Goal: Obtain resource: Obtain resource

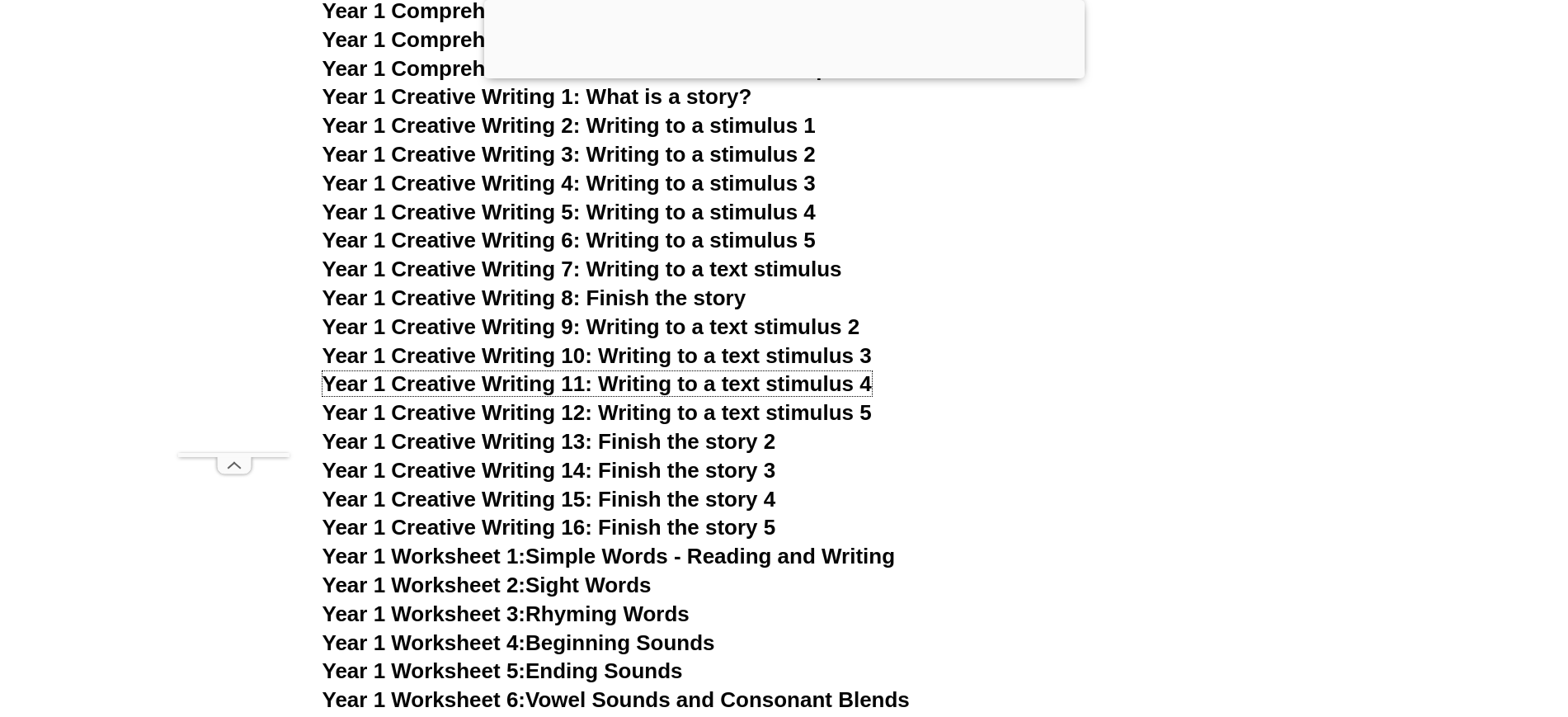
scroll to position [2759, 0]
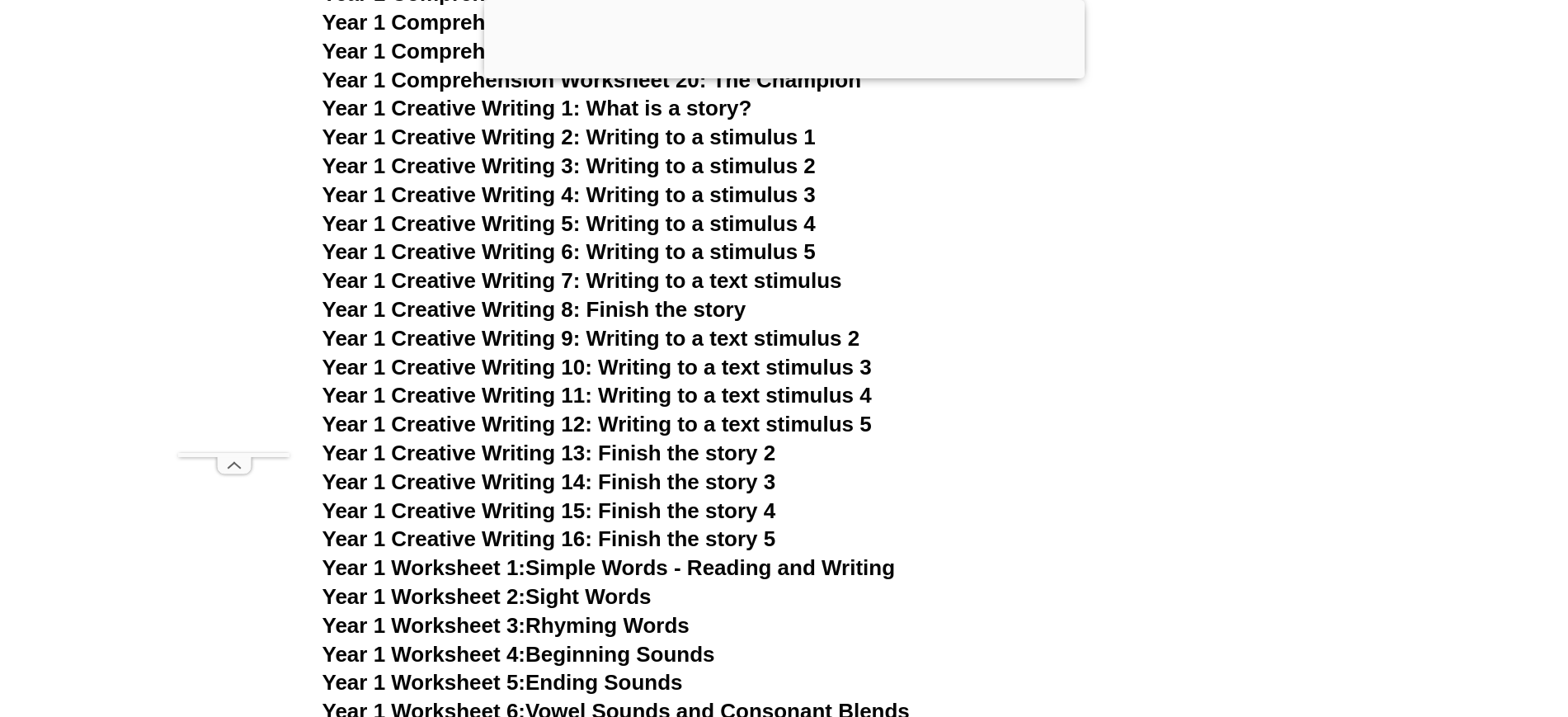
drag, startPoint x: 0, startPoint y: 0, endPoint x: 957, endPoint y: 263, distance: 992.5
click at [957, 263] on h3 "Year 1 Creative Writing 6: Writing to a stimulus 5" at bounding box center [784, 253] width 924 height 28
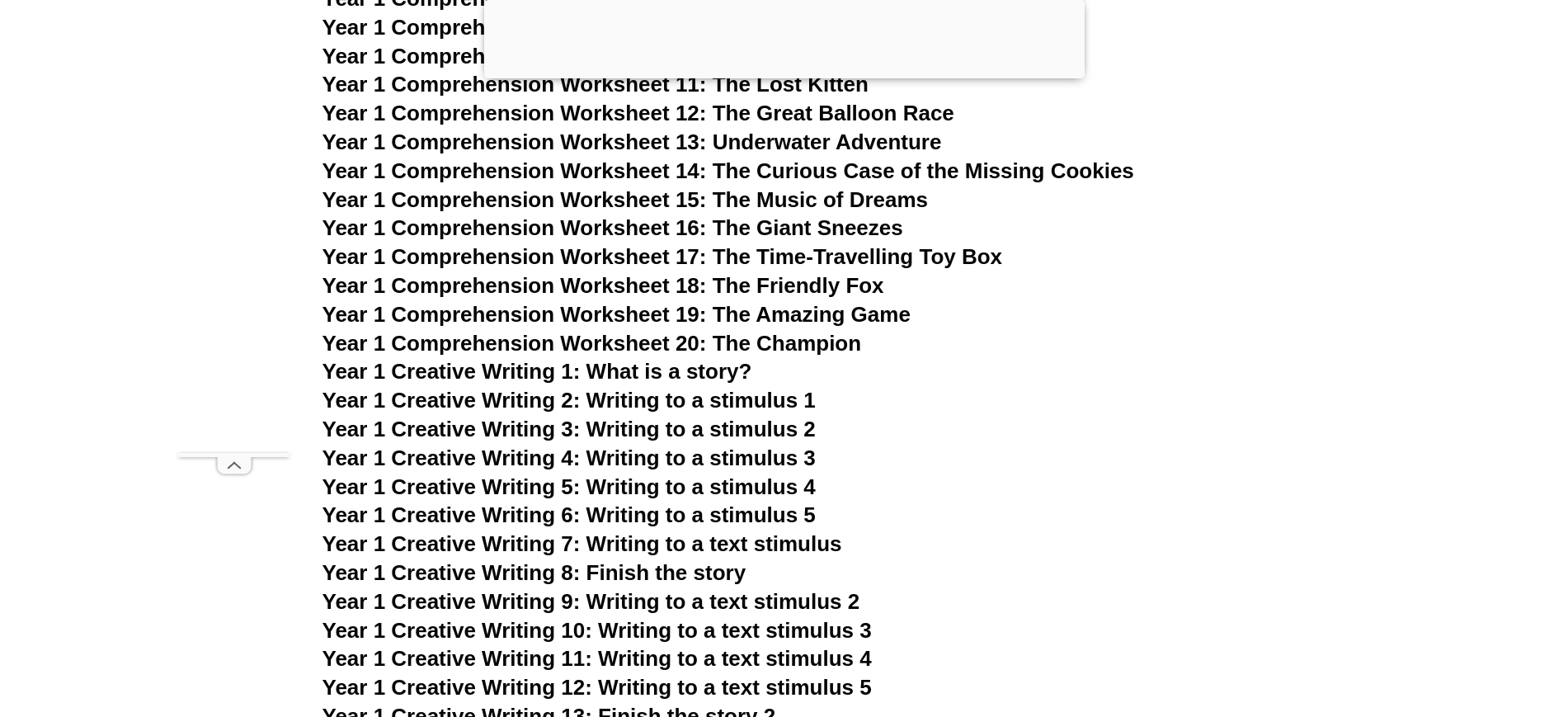
scroll to position [2364, 0]
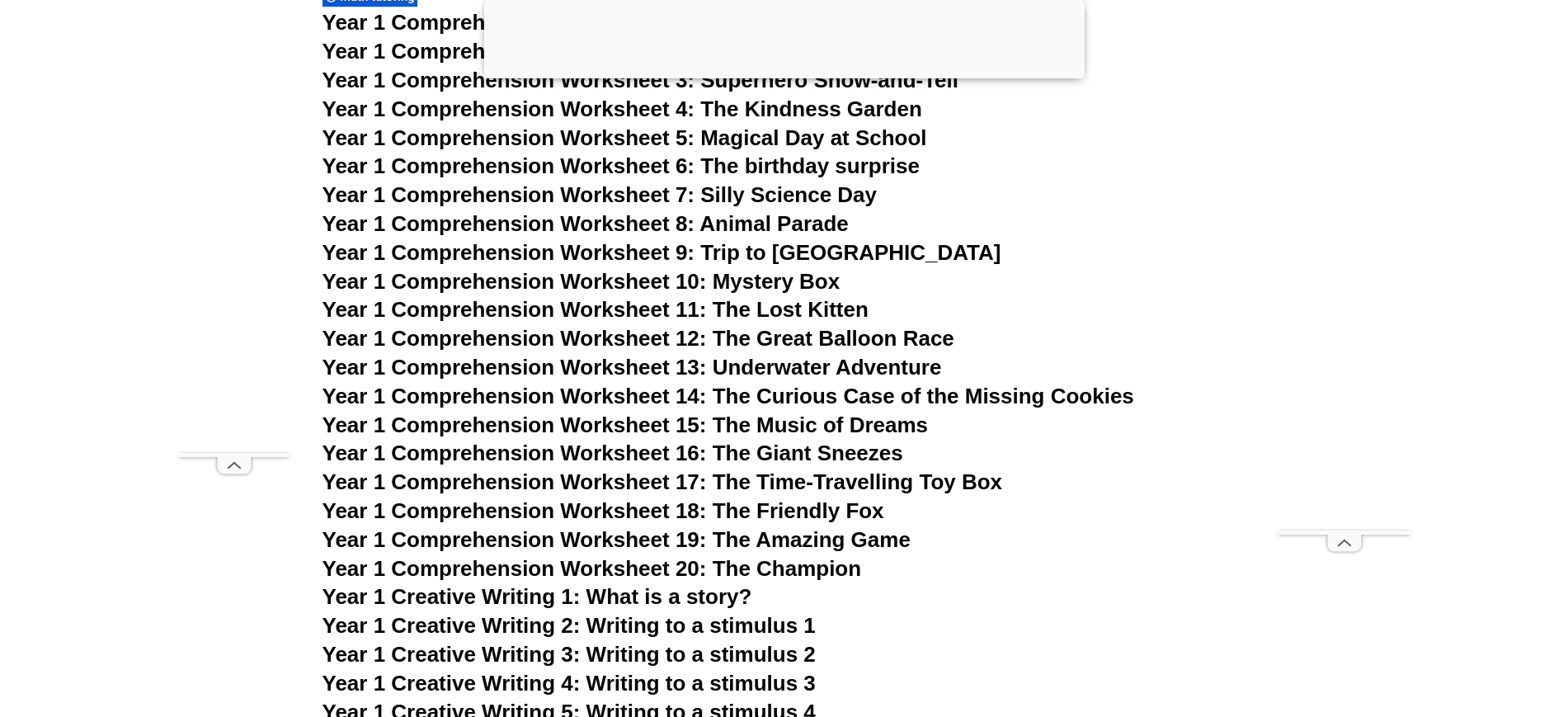
click at [576, 368] on span "Year 1 Comprehension Worksheet 13: Underwater Adventure" at bounding box center [632, 367] width 620 height 25
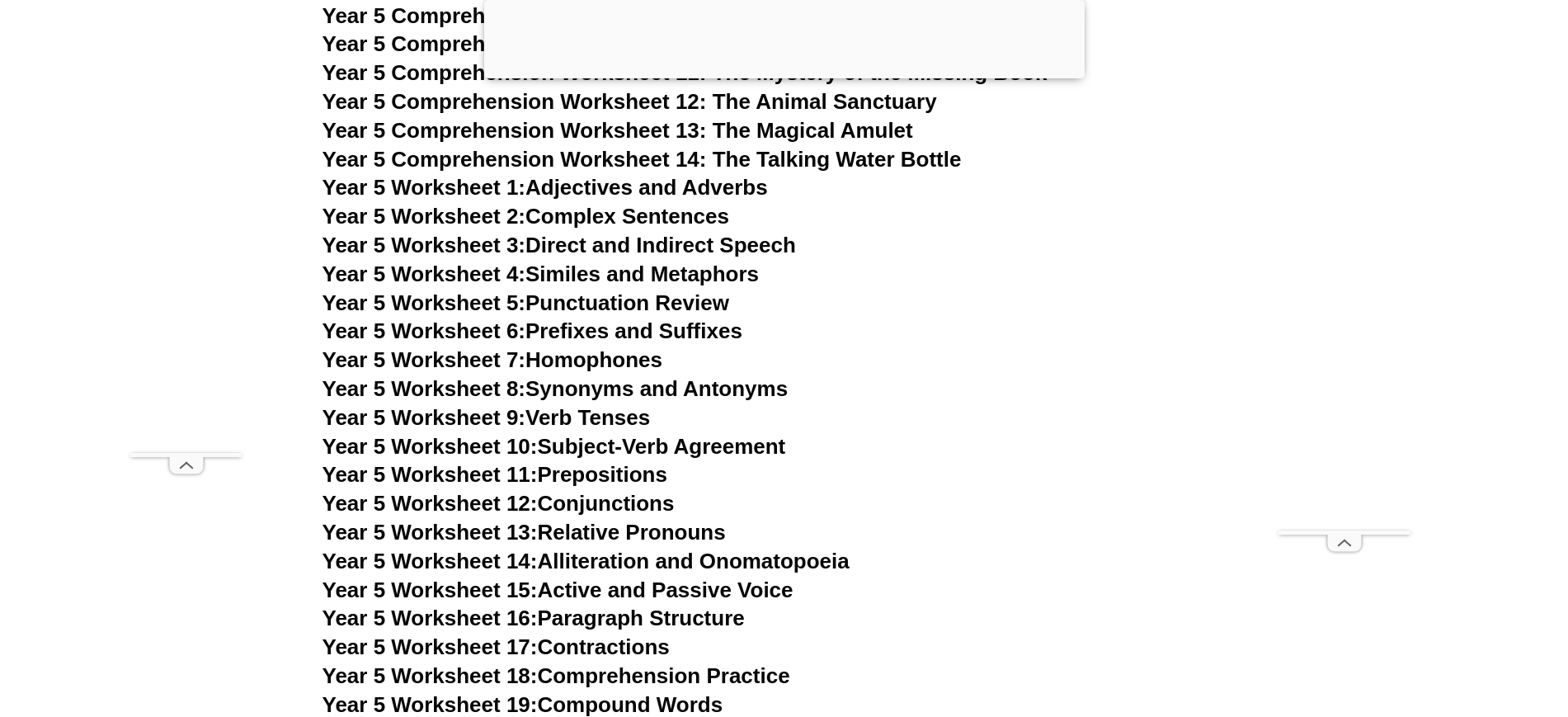
scroll to position [8175, 0]
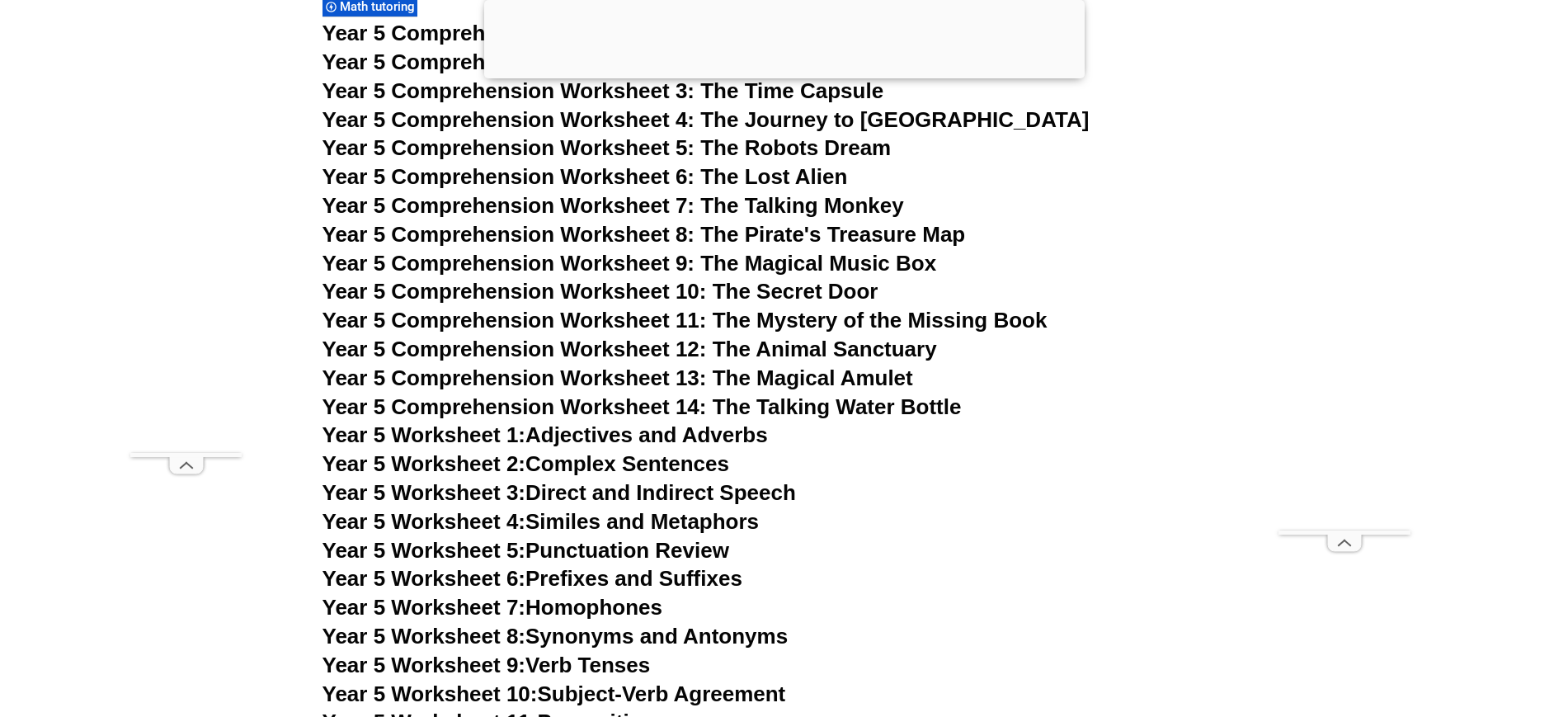
click at [750, 199] on span "Year 5 Comprehension Worksheet 7: The Talking Monkey" at bounding box center [613, 206] width 581 height 25
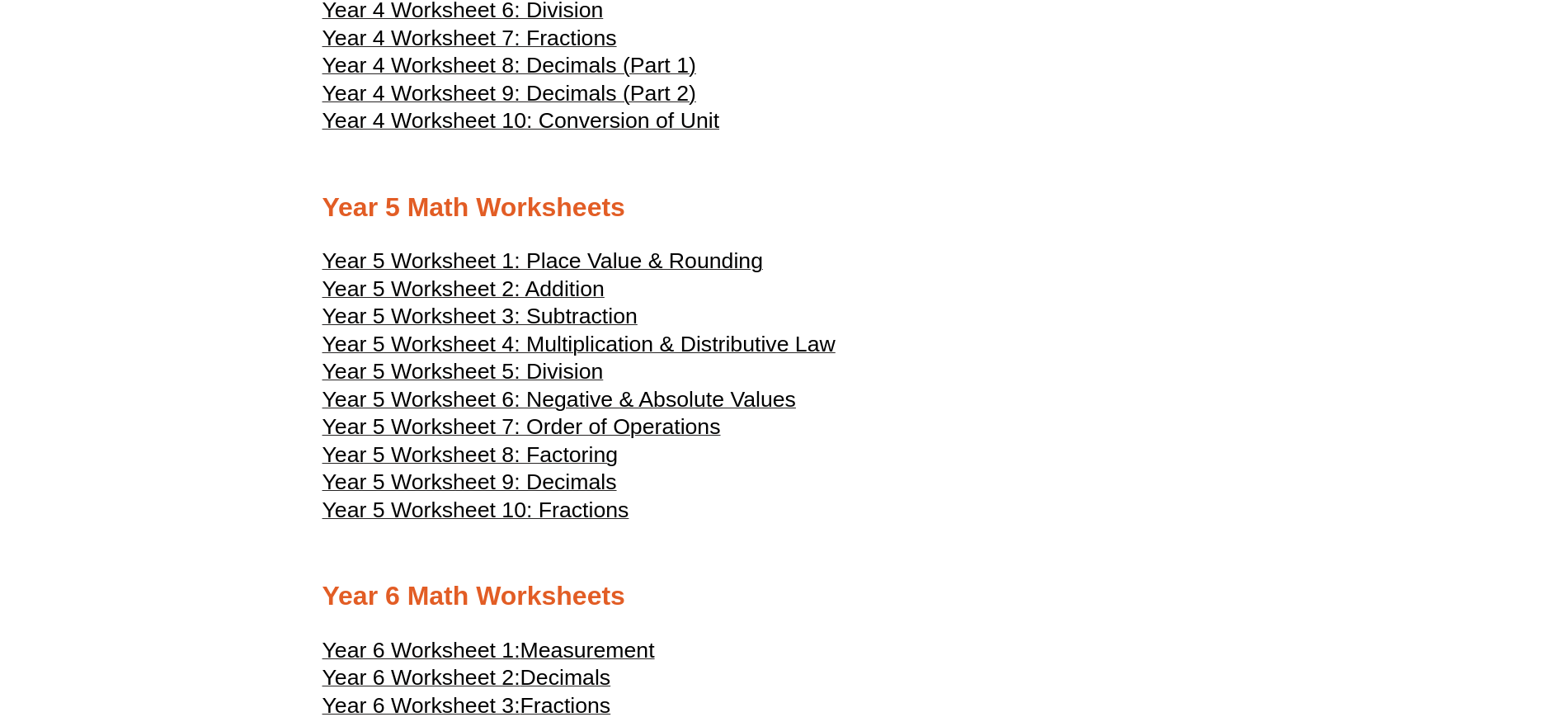
scroll to position [2612, 0]
